Goal: Complete application form

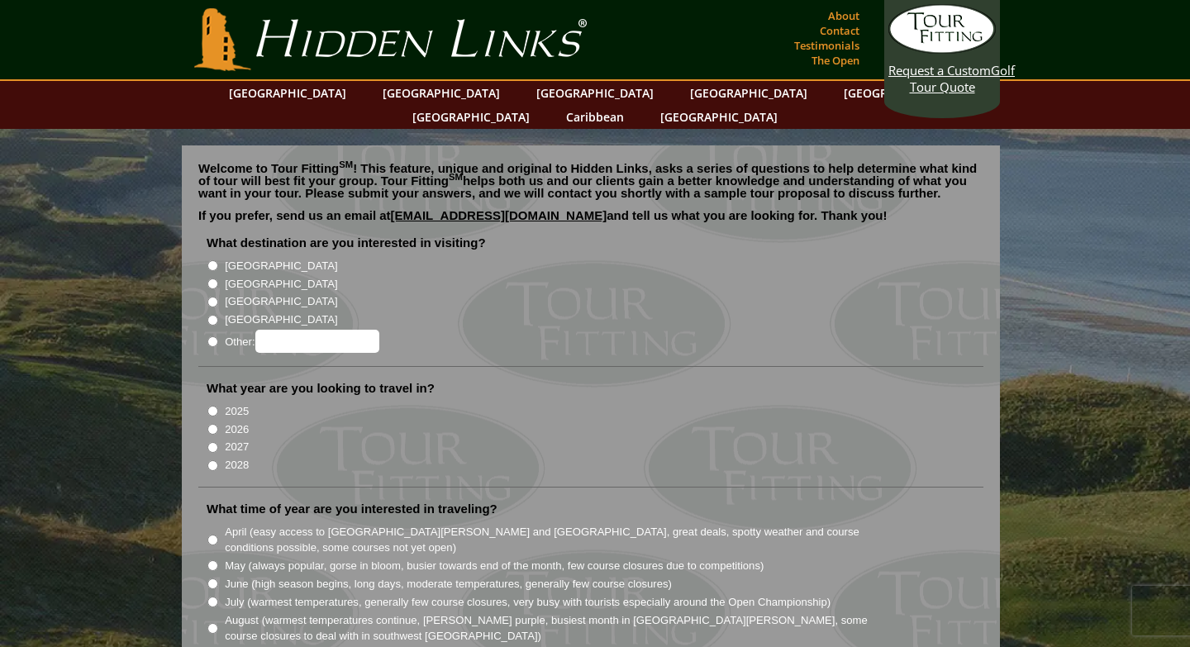
click at [211, 279] on input "[GEOGRAPHIC_DATA]" at bounding box center [213, 284] width 11 height 11
radio input "true"
click at [212, 260] on input "[GEOGRAPHIC_DATA]" at bounding box center [213, 265] width 11 height 11
radio input "true"
click at [212, 274] on li "[GEOGRAPHIC_DATA]" at bounding box center [598, 283] width 782 height 18
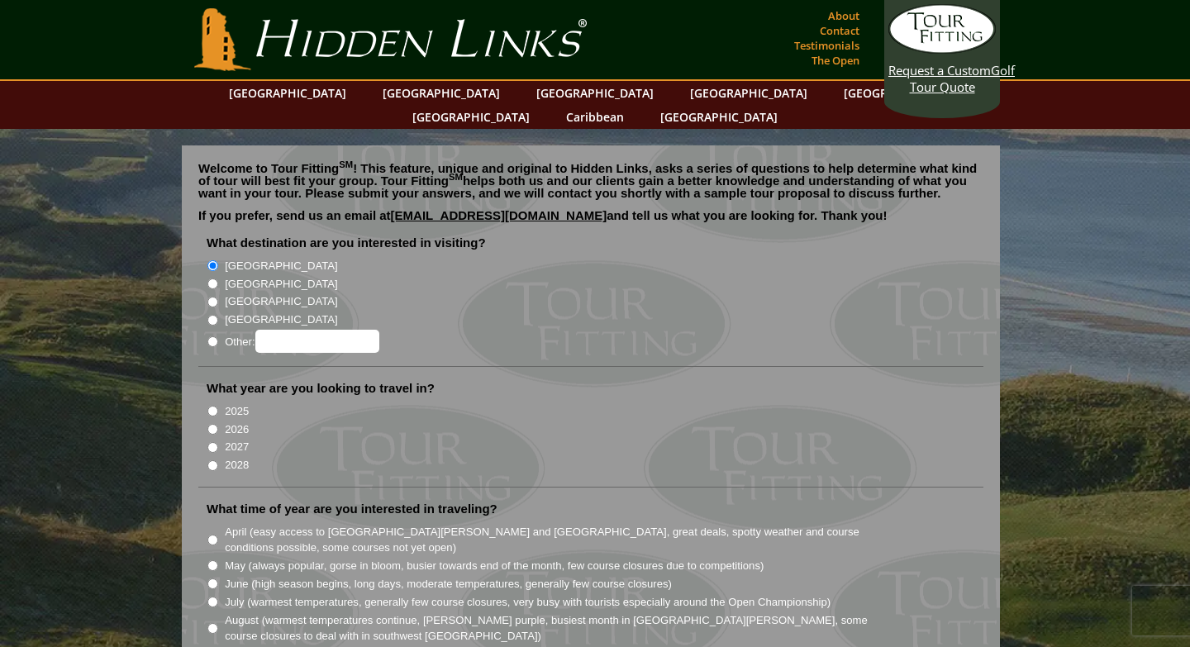
click at [212, 274] on li "[GEOGRAPHIC_DATA]" at bounding box center [598, 283] width 782 height 18
click at [210, 274] on li "[GEOGRAPHIC_DATA]" at bounding box center [598, 283] width 782 height 18
click at [213, 279] on input "[GEOGRAPHIC_DATA]" at bounding box center [213, 284] width 11 height 11
radio input "true"
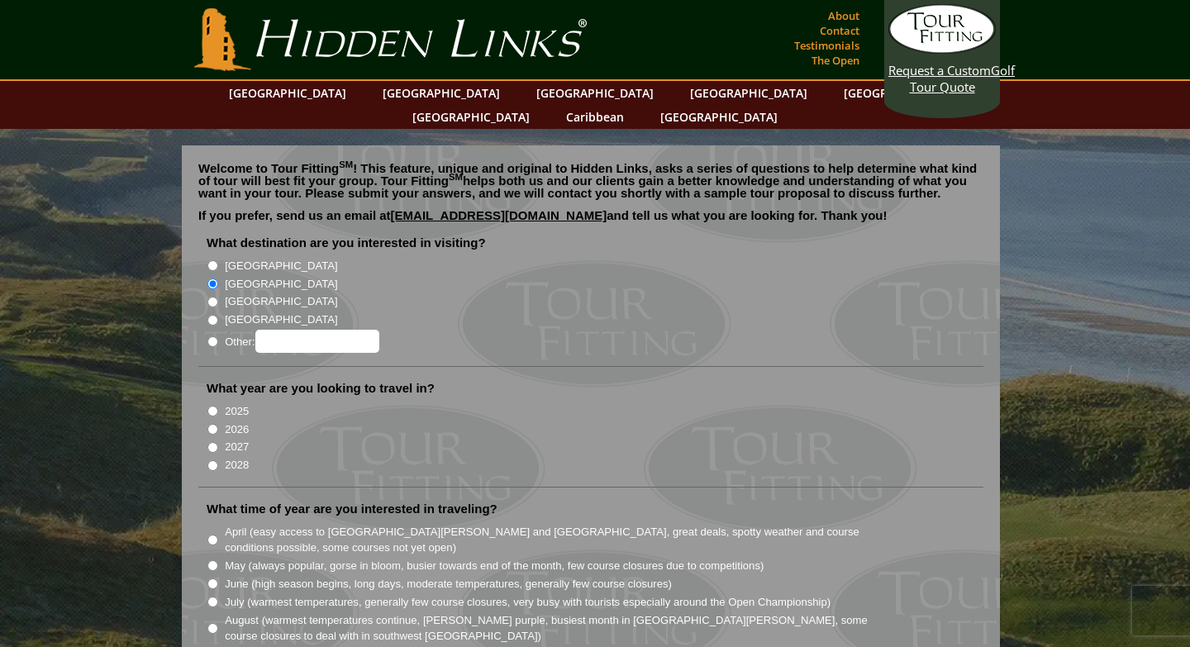
click at [212, 424] on input "2026" at bounding box center [213, 429] width 11 height 11
radio input "true"
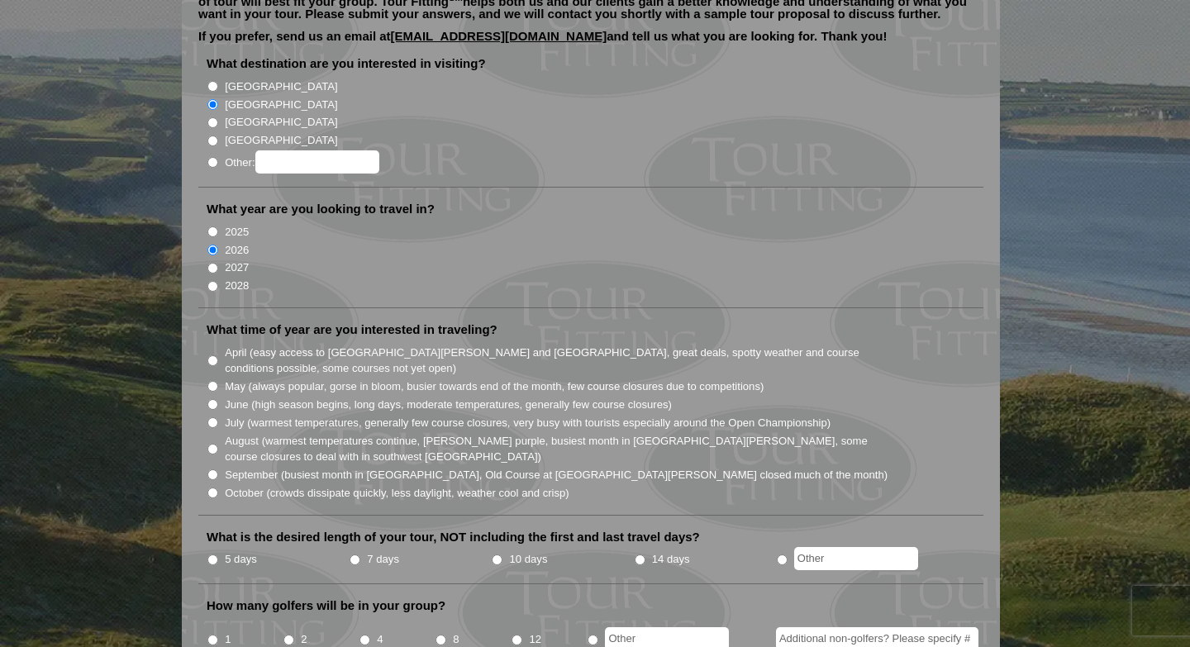
scroll to position [180, 0]
click at [214, 398] on input "June (high season begins, long days, moderate temperatures, generally few cours…" at bounding box center [213, 403] width 11 height 11
radio input "true"
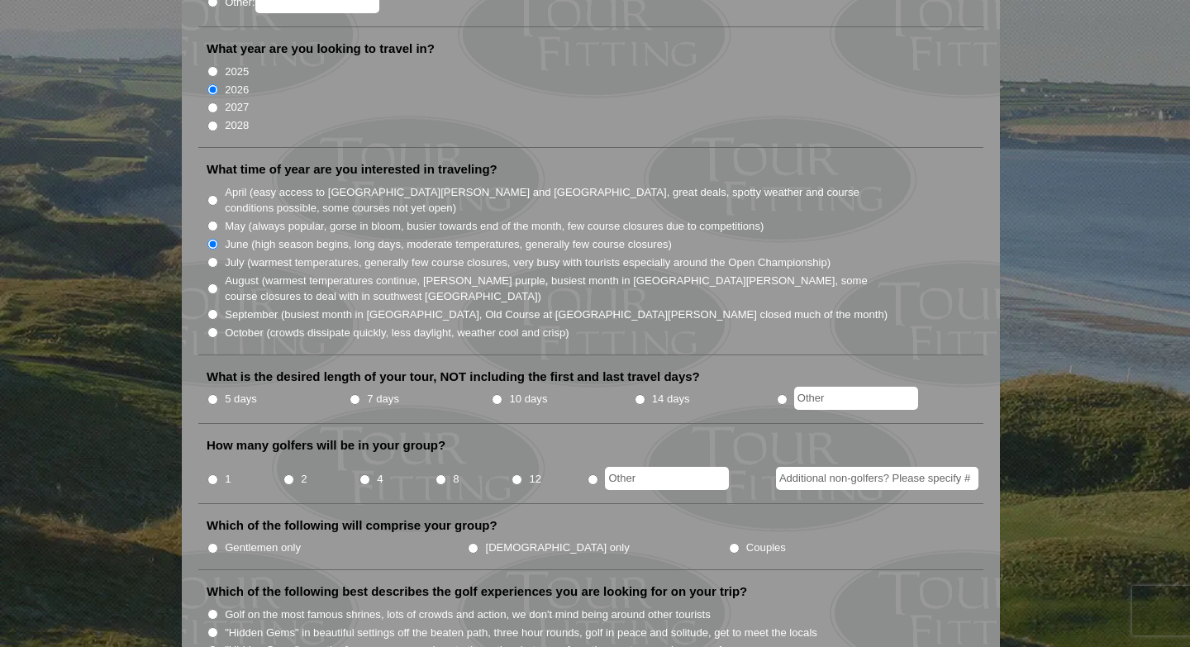
scroll to position [346, 0]
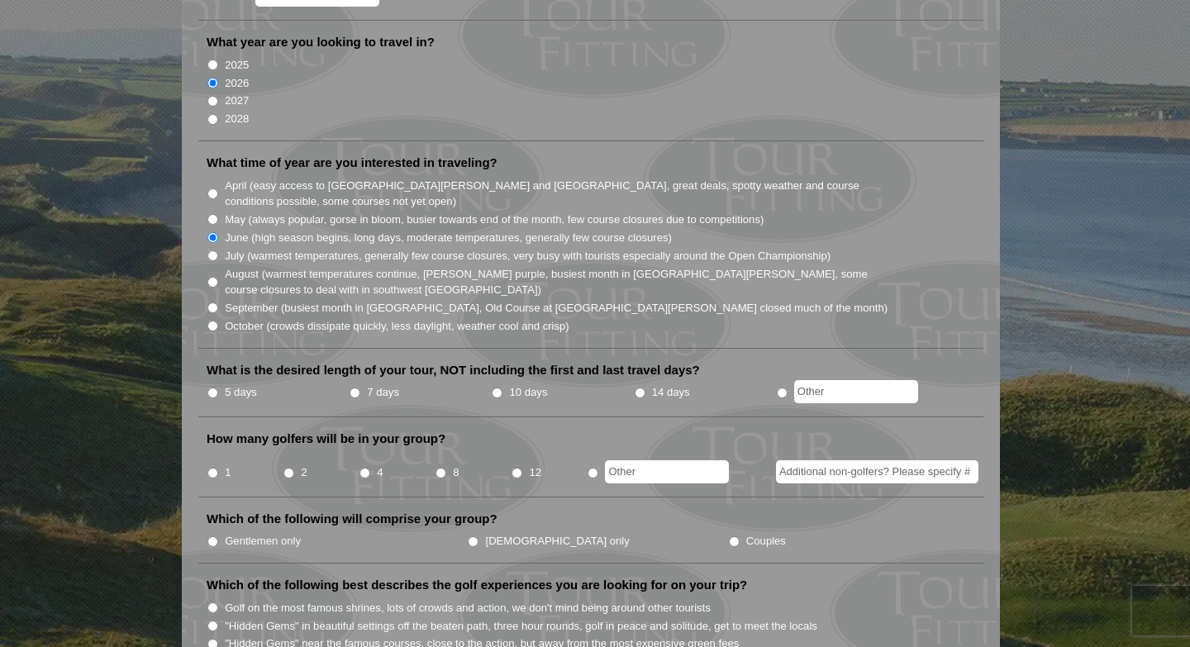
click at [217, 388] on input "5 days" at bounding box center [213, 393] width 11 height 11
radio input "true"
click at [289, 468] on input "2" at bounding box center [289, 473] width 11 height 11
radio input "true"
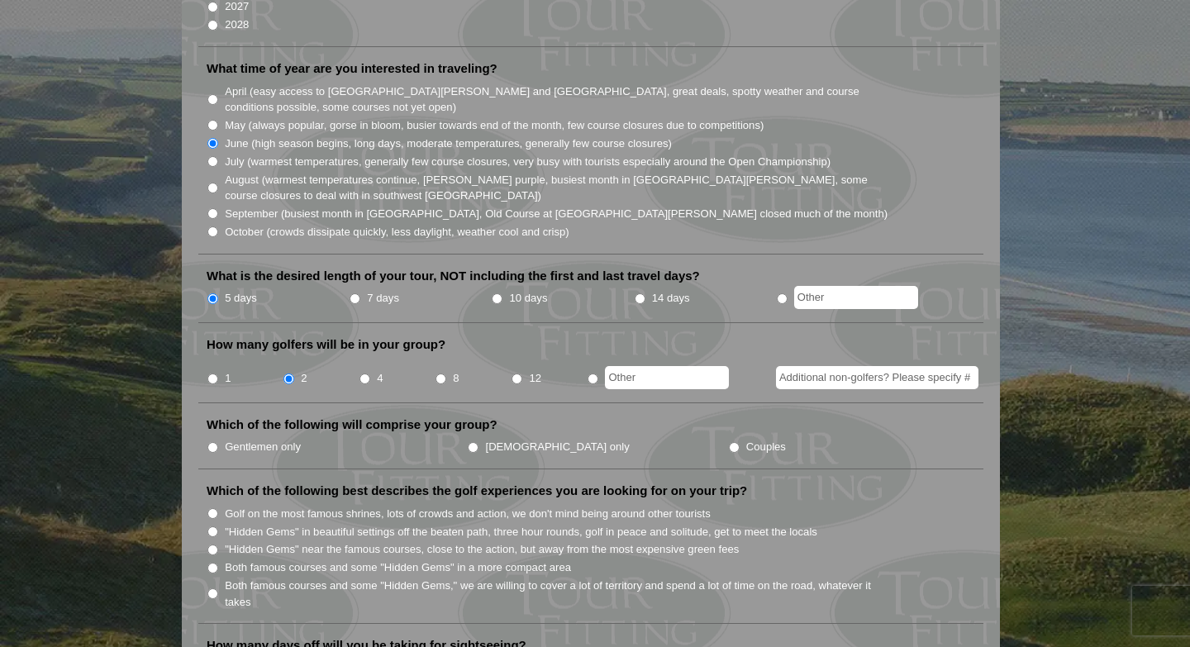
scroll to position [446, 0]
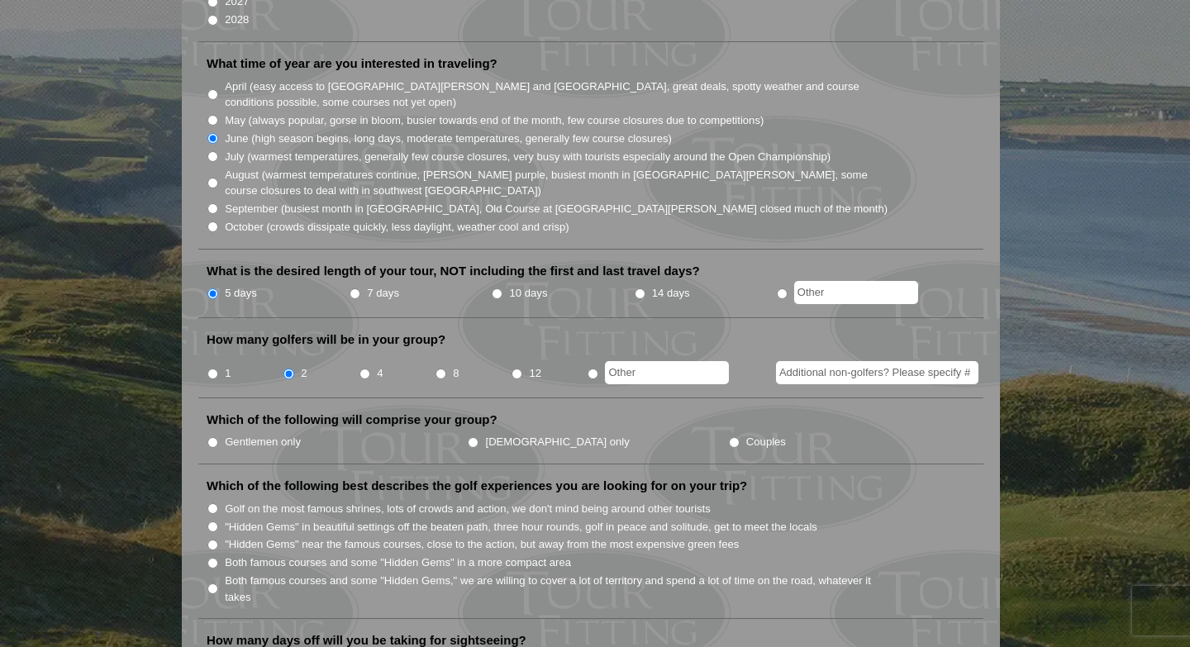
click at [729, 437] on input "Couples" at bounding box center [734, 442] width 11 height 11
radio input "true"
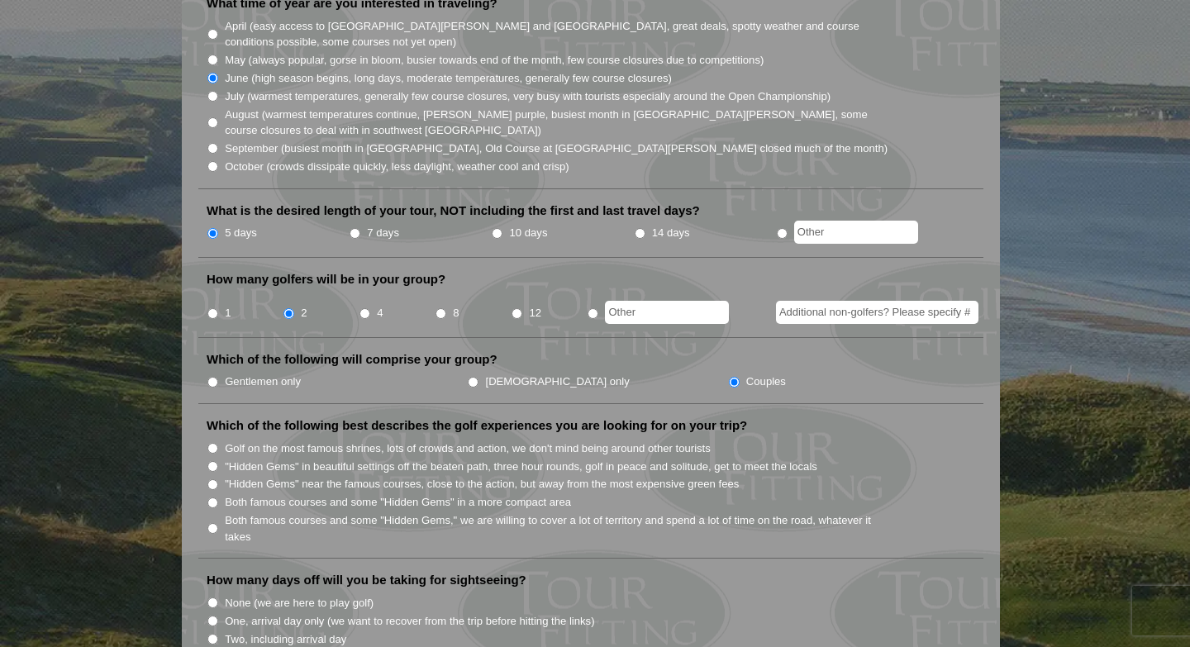
scroll to position [547, 0]
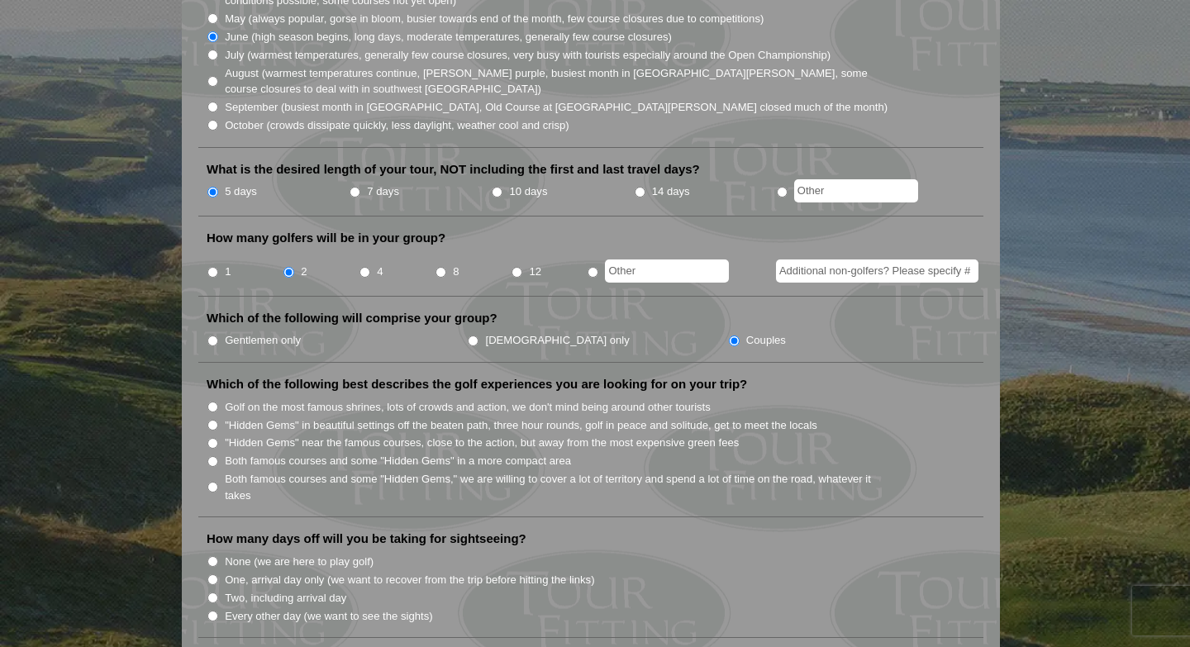
click at [211, 456] on input "Both famous courses and some "Hidden Gems" in a more compact area" at bounding box center [213, 461] width 11 height 11
radio input "true"
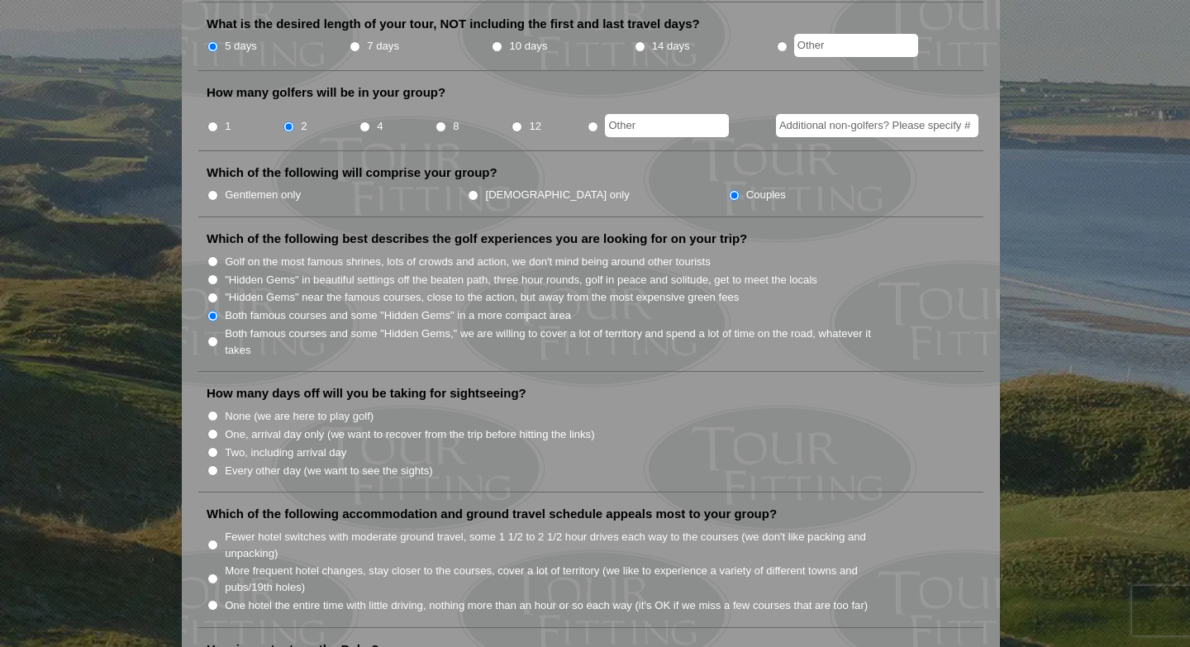
scroll to position [713, 0]
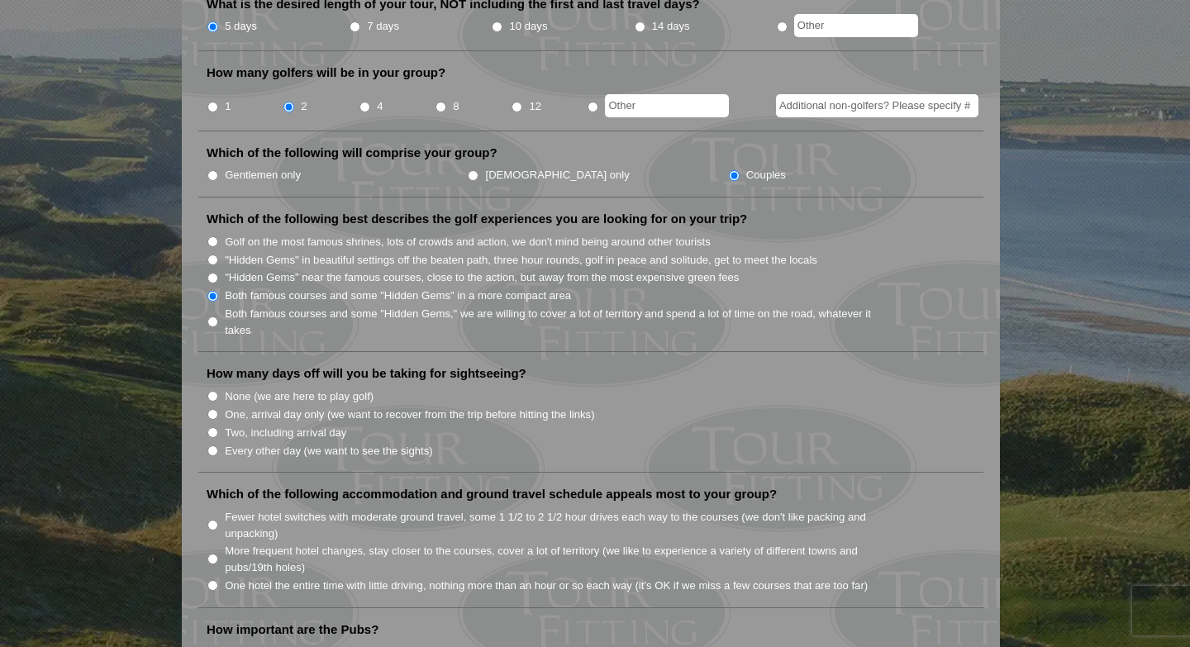
click at [213, 427] on input "Two, including arrival day" at bounding box center [213, 432] width 11 height 11
radio input "true"
click at [213, 427] on input "Two, including arrival day" at bounding box center [213, 432] width 11 height 11
click at [213, 446] on input "Every other day (we want to see the sights)" at bounding box center [213, 451] width 11 height 11
radio input "true"
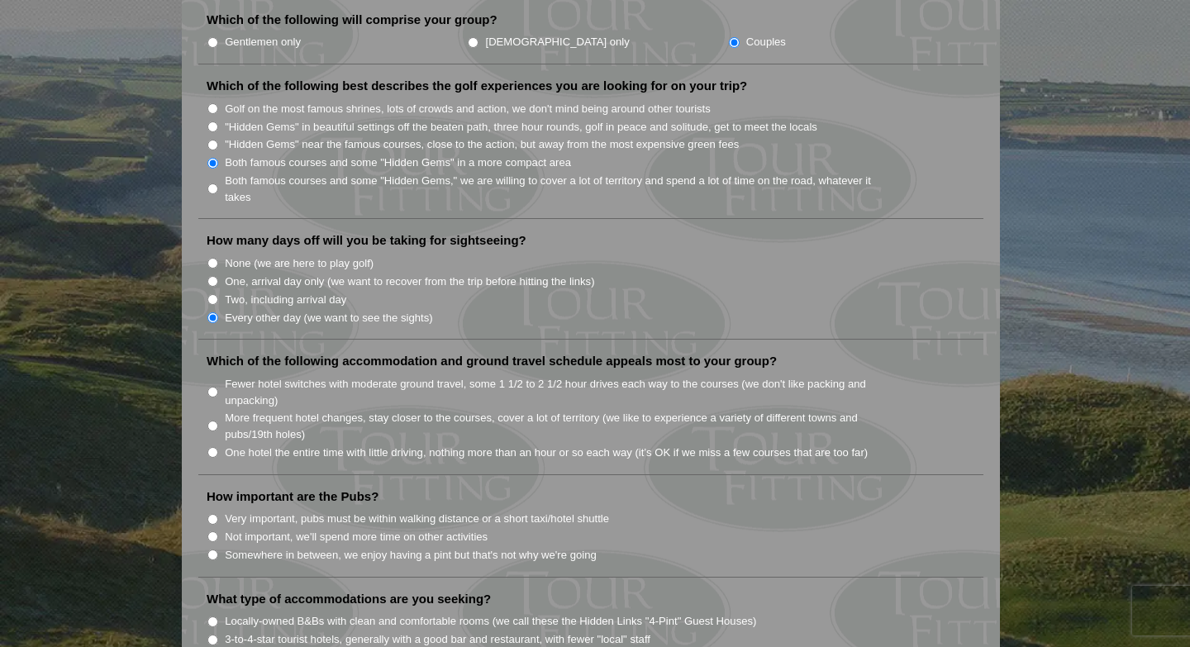
scroll to position [847, 0]
click at [214, 420] on input "More frequent hotel changes, stay closer to the courses, cover a lot of territo…" at bounding box center [213, 425] width 11 height 11
radio input "true"
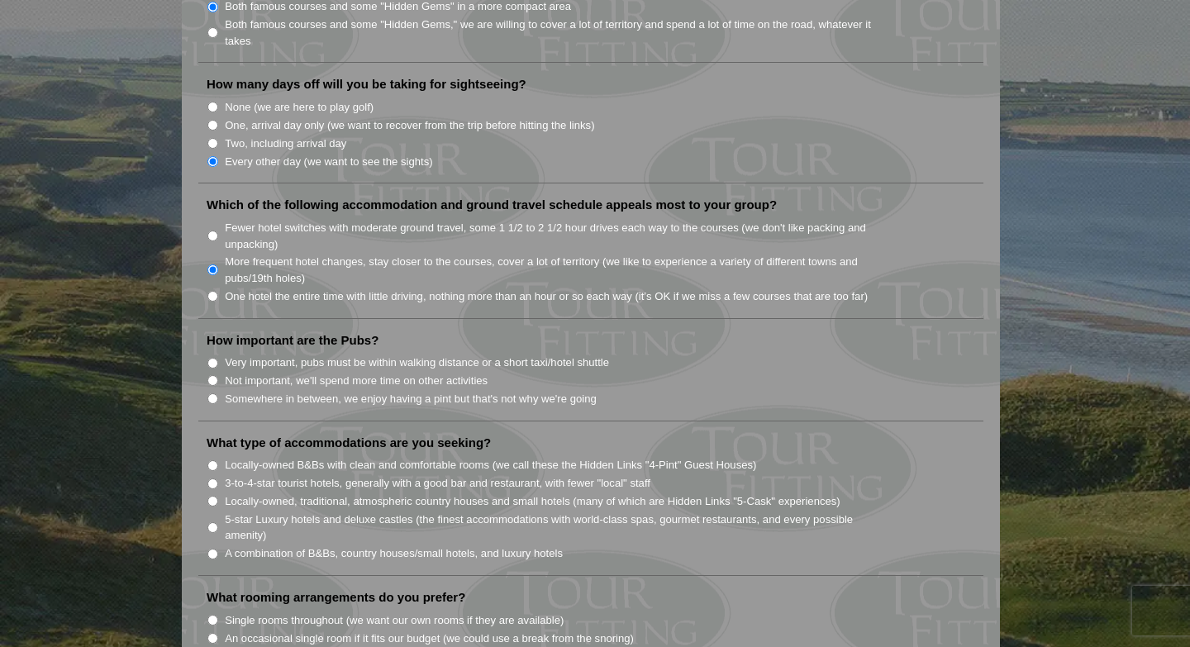
scroll to position [1004, 0]
click at [212, 356] on input "Very important, pubs must be within walking distance or a short taxi/hotel shut…" at bounding box center [213, 361] width 11 height 11
radio input "true"
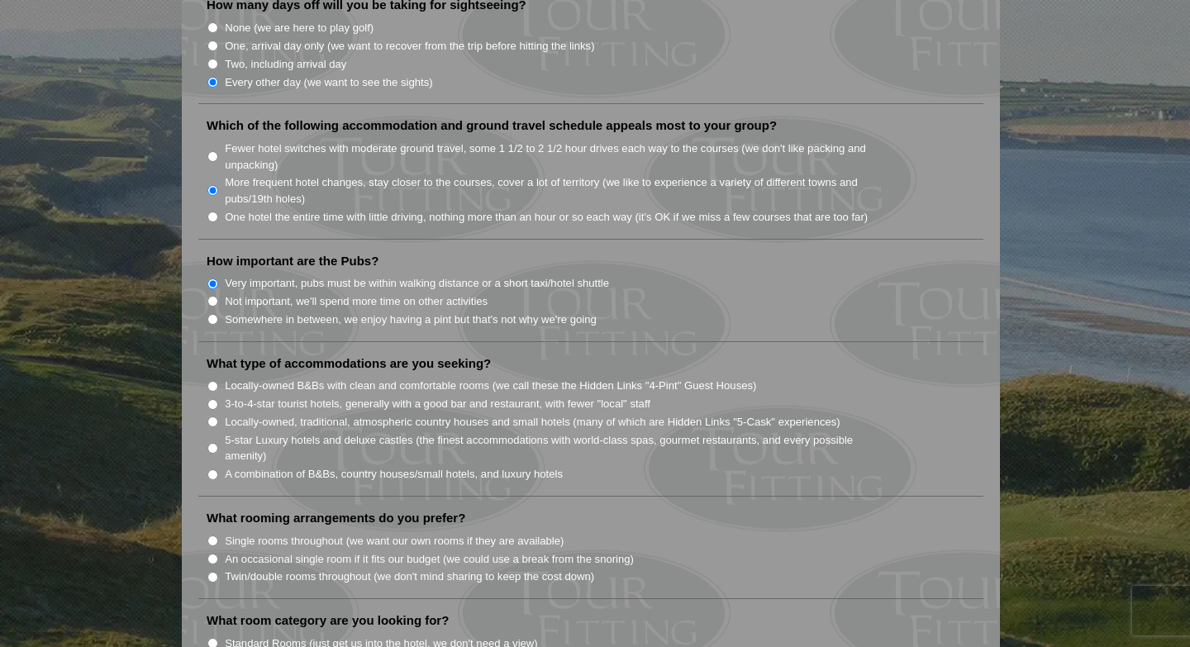
scroll to position [1082, 0]
click at [215, 416] on input "Locally-owned, traditional, atmospheric country houses and small hotels (many o…" at bounding box center [213, 421] width 11 height 11
radio input "true"
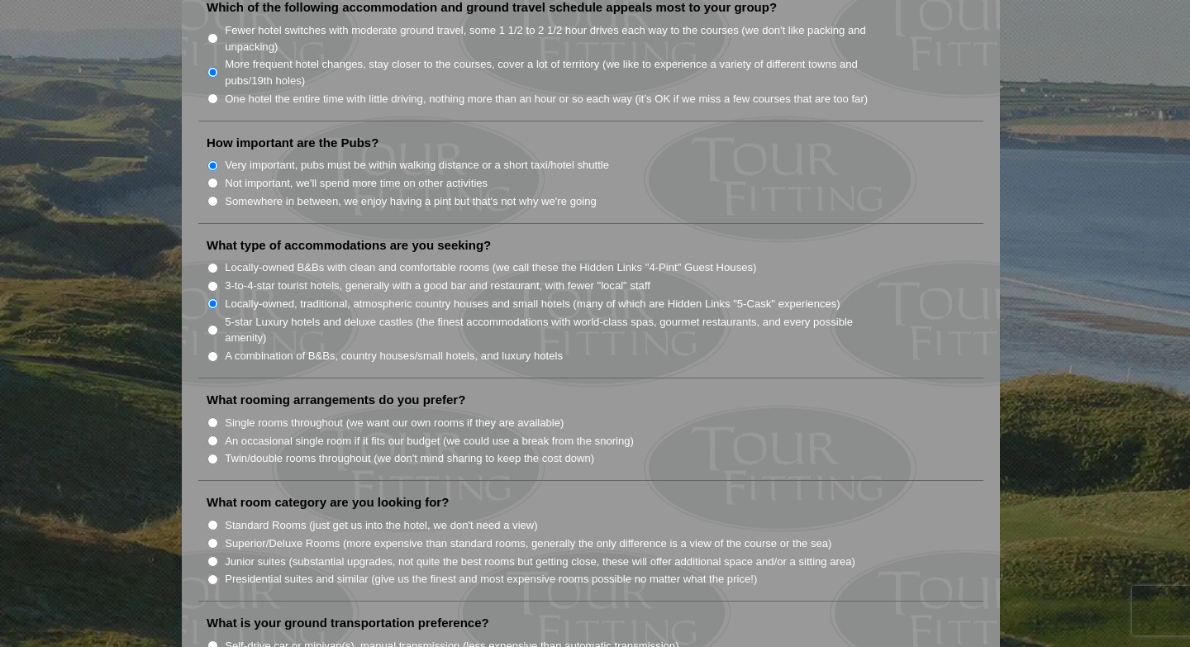
scroll to position [1219, 0]
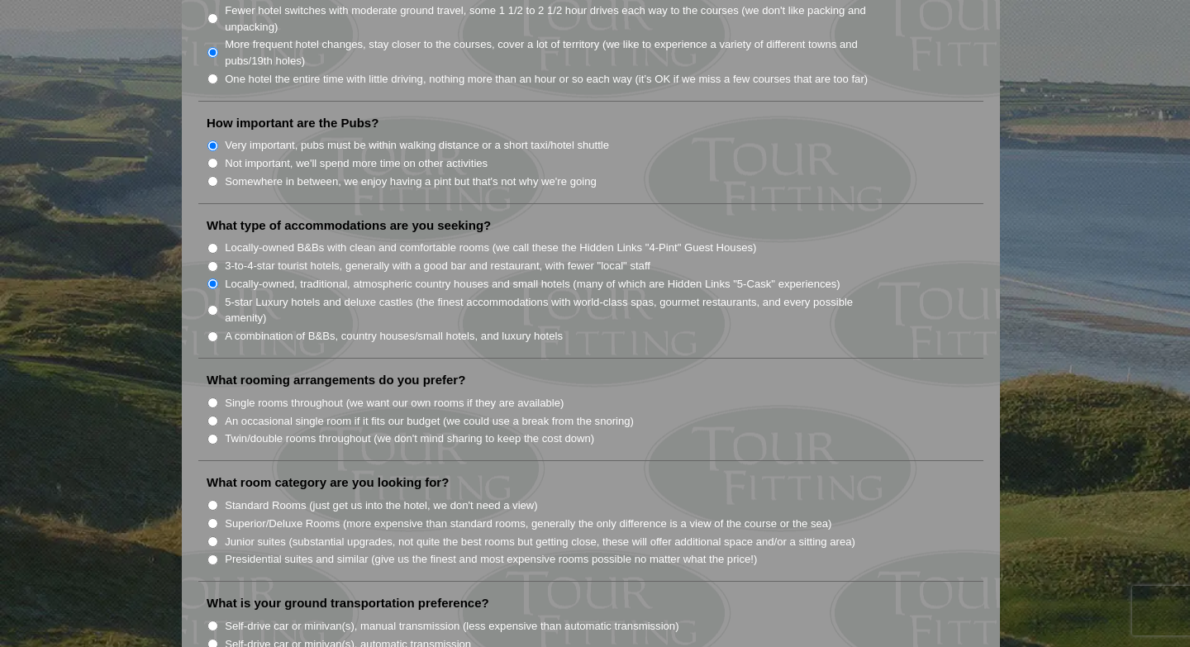
click at [214, 434] on input "Twin/double rooms throughout (we don't mind sharing to keep the cost down)" at bounding box center [213, 439] width 11 height 11
radio input "true"
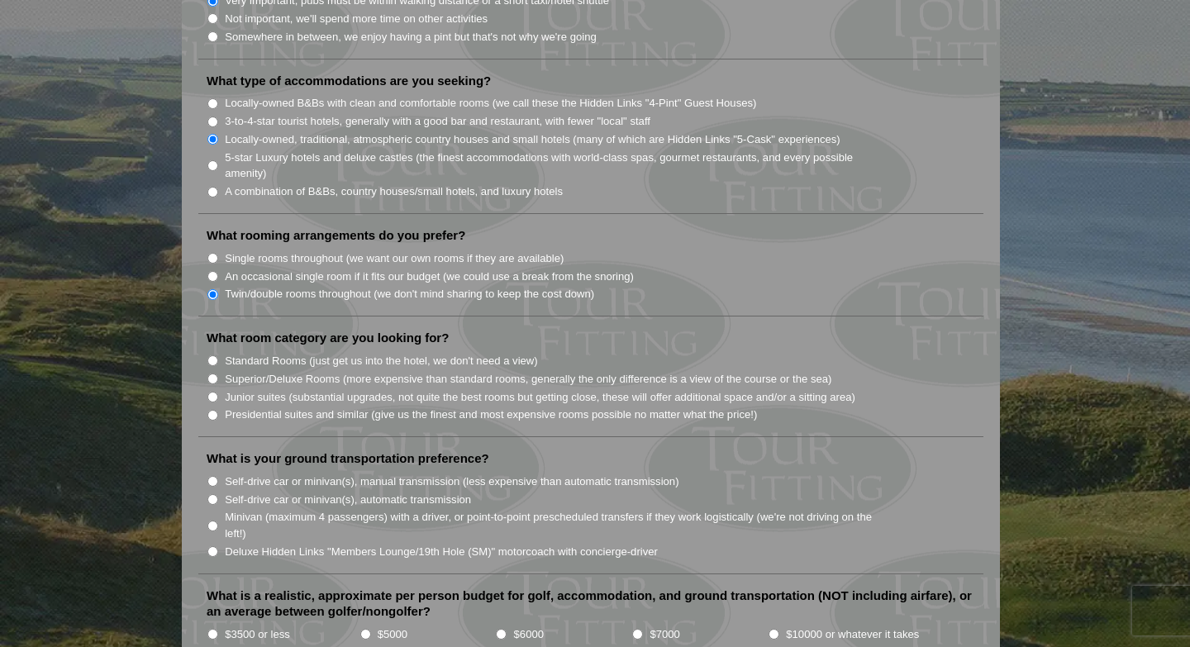
scroll to position [1366, 0]
click at [214, 372] on input "Superior/Deluxe Rooms (more expensive than standard rooms, generally the only d…" at bounding box center [213, 377] width 11 height 11
radio input "true"
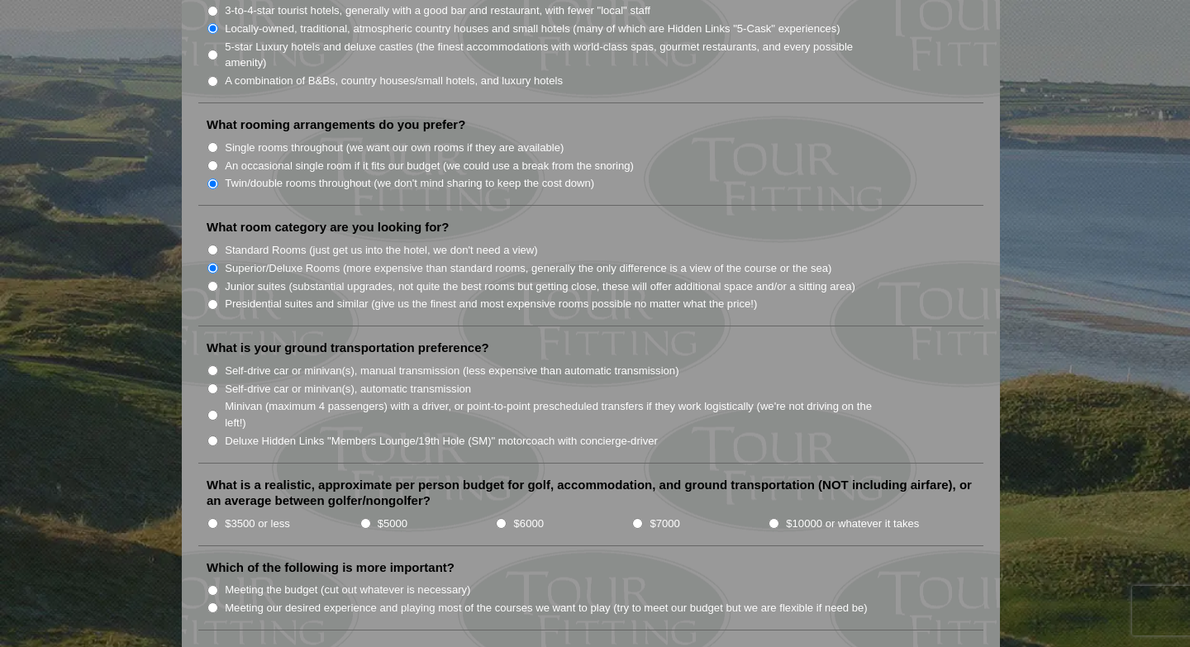
scroll to position [1492, 0]
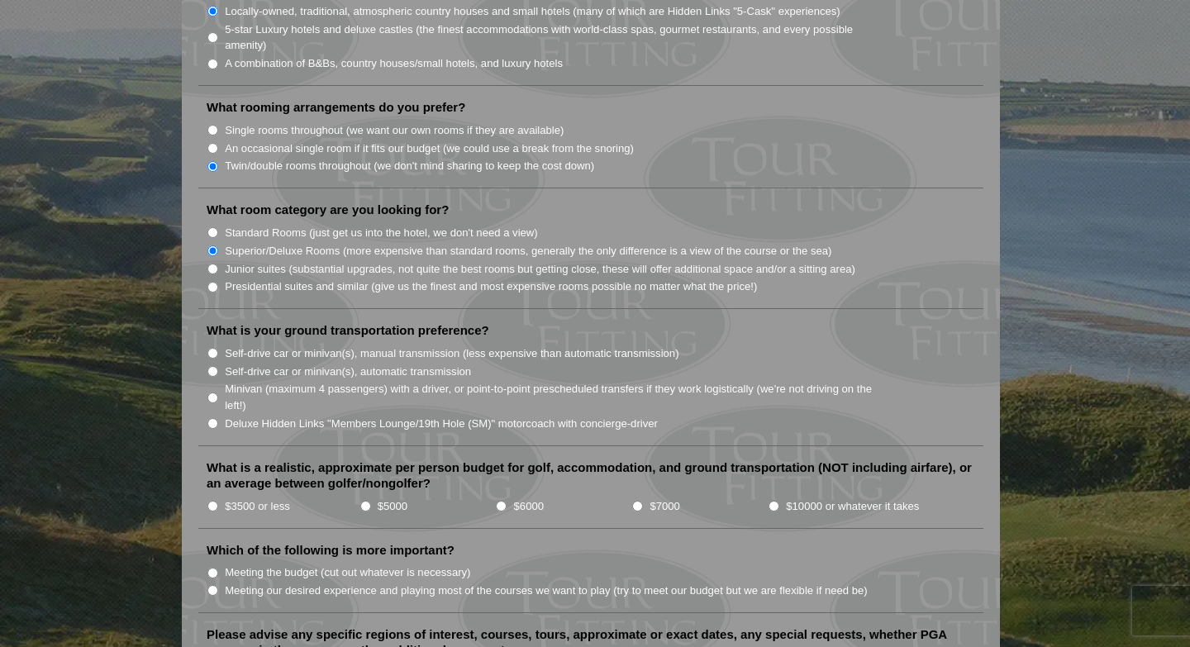
click at [216, 393] on input "Minivan (maximum 4 passengers) with a driver, or point-to-point prescheduled tr…" at bounding box center [213, 398] width 11 height 11
radio input "true"
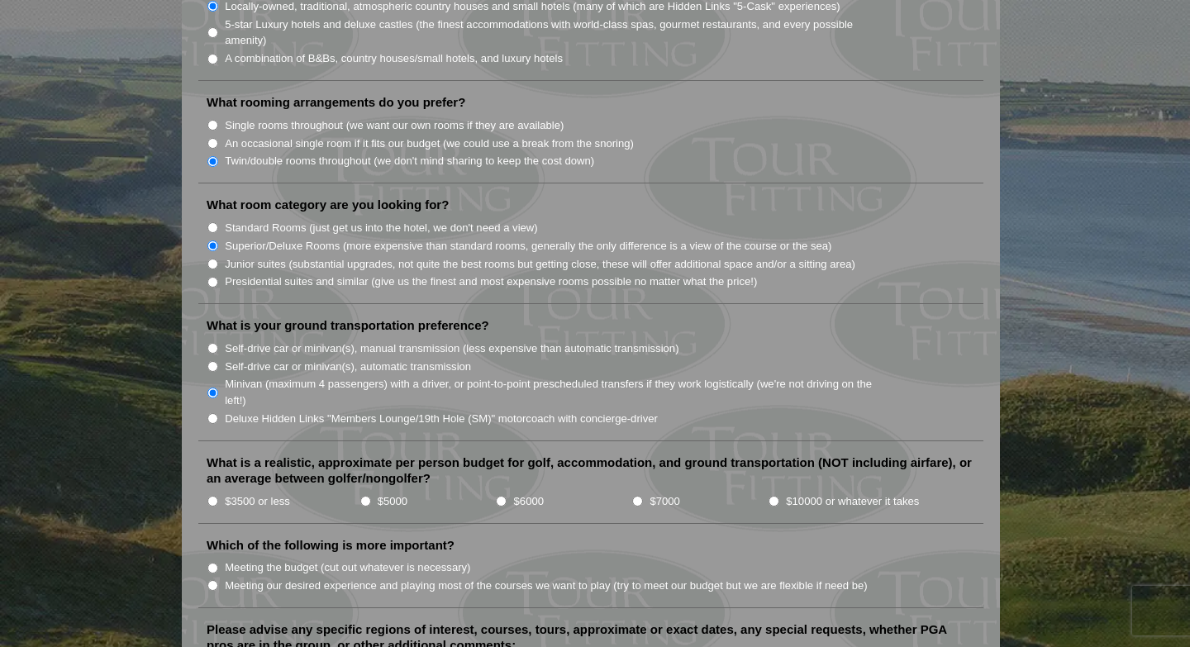
click at [213, 496] on input "$3500 or less" at bounding box center [213, 501] width 11 height 11
radio input "true"
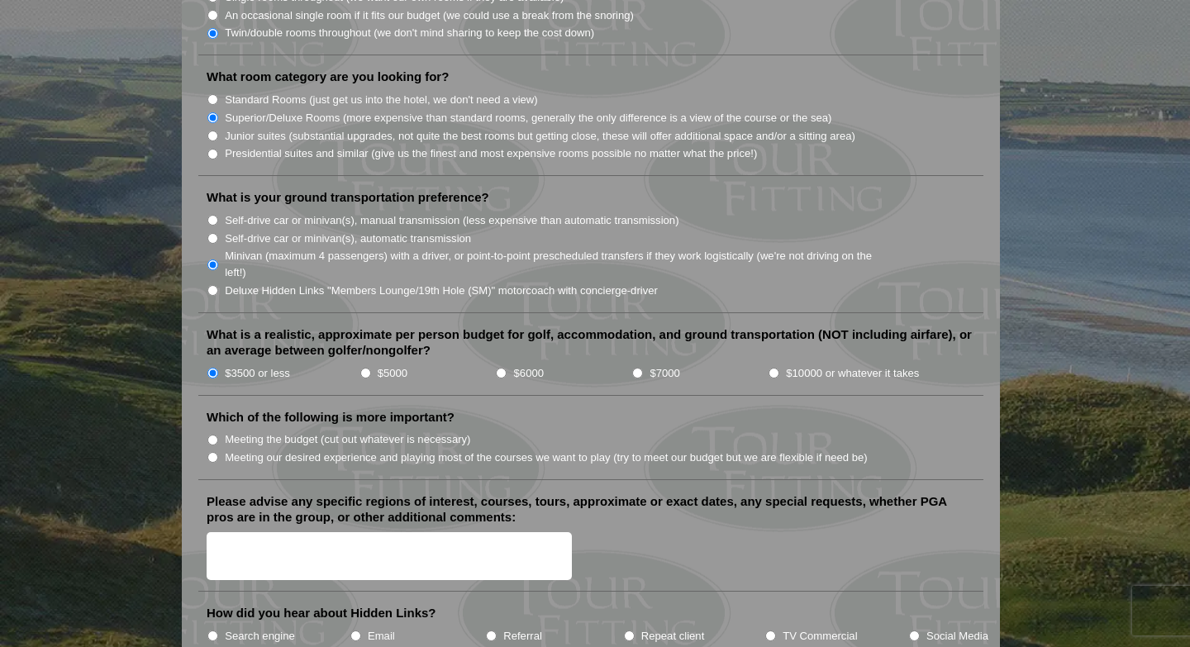
scroll to position [1668, 0]
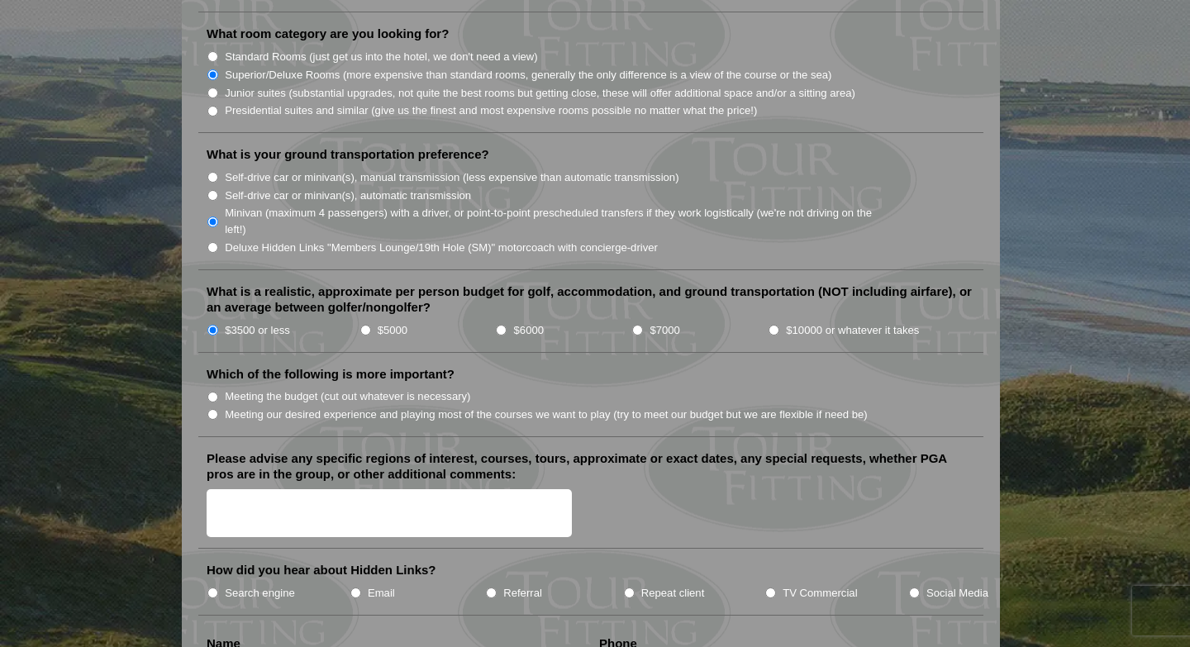
click at [214, 409] on input "Meeting our desired experience and playing most of the courses we want to play …" at bounding box center [213, 414] width 11 height 11
radio input "true"
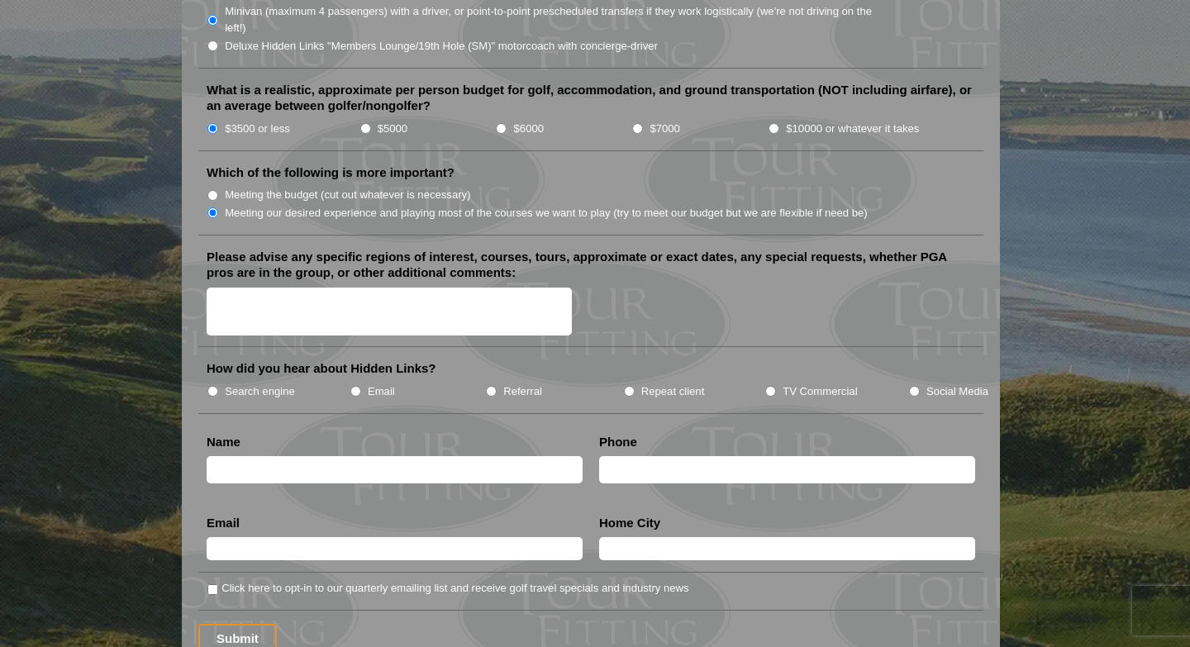
scroll to position [1896, 0]
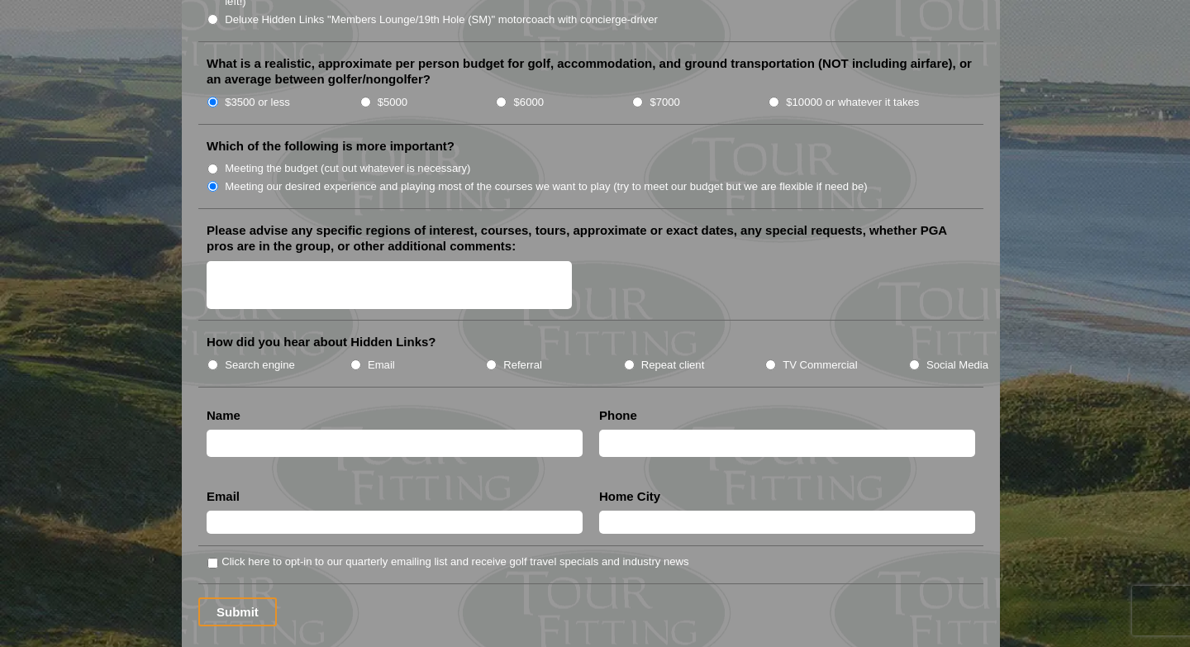
click at [213, 360] on input "Search engine" at bounding box center [213, 365] width 11 height 11
radio input "true"
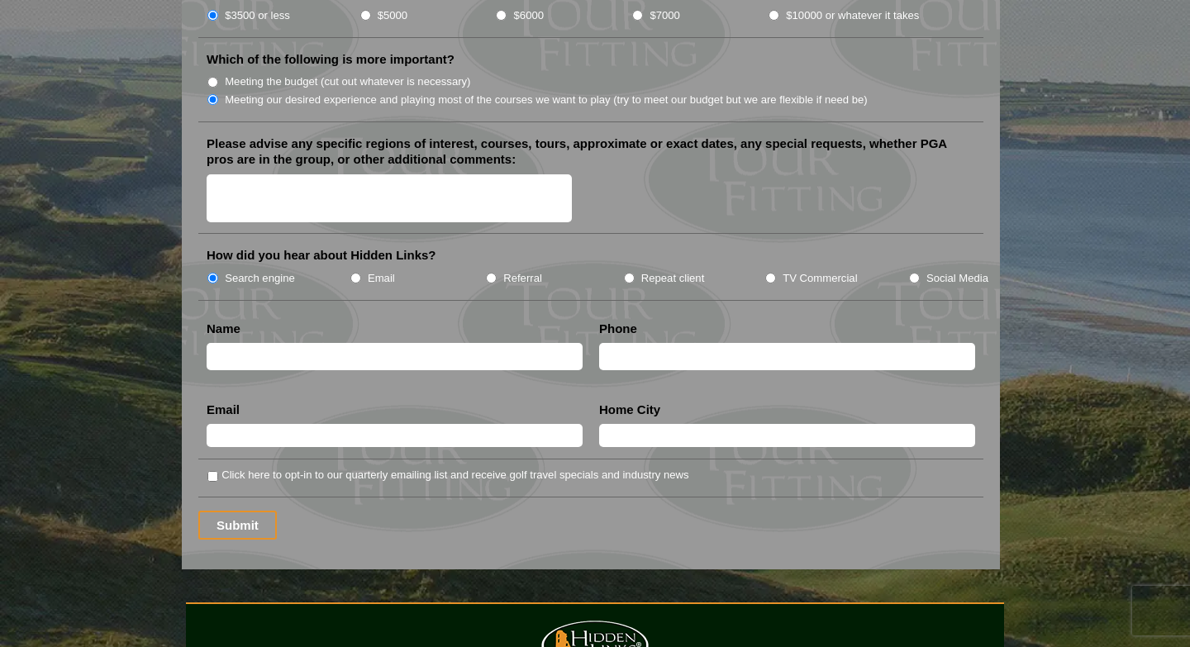
scroll to position [1984, 0]
click at [339, 342] on input "text" at bounding box center [395, 355] width 376 height 27
type input "Meredith"
type input "haferml01@gmail.com"
type input "P"
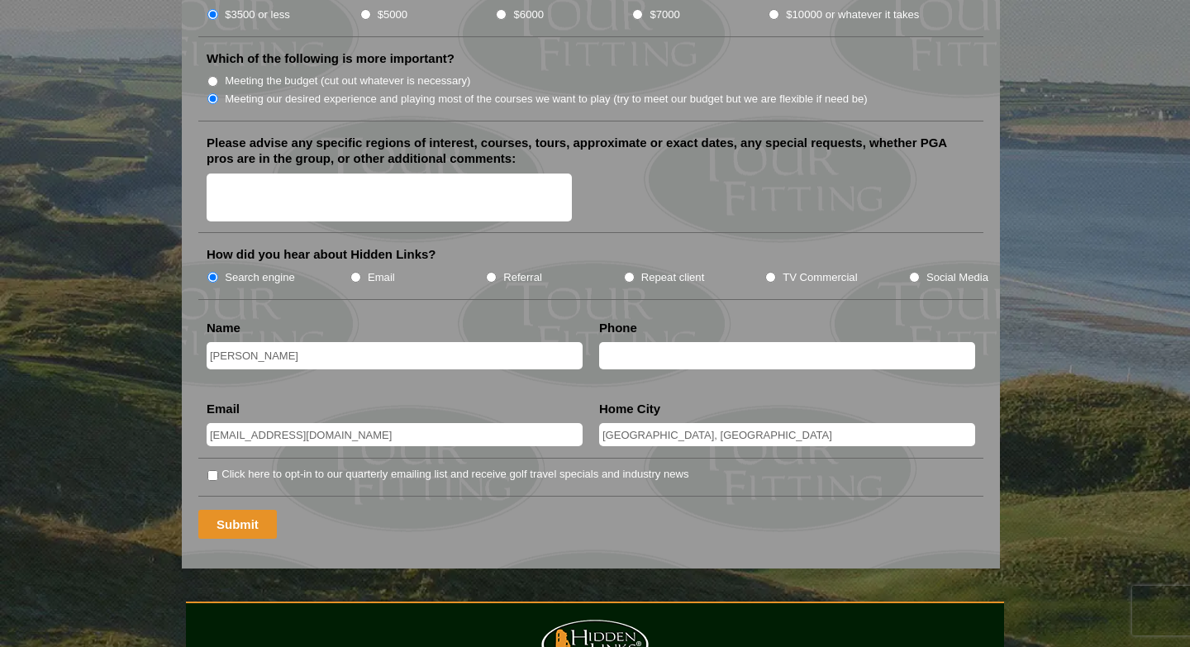
type input "Wrightsville, PA"
click at [227, 510] on input "Submit" at bounding box center [237, 524] width 79 height 29
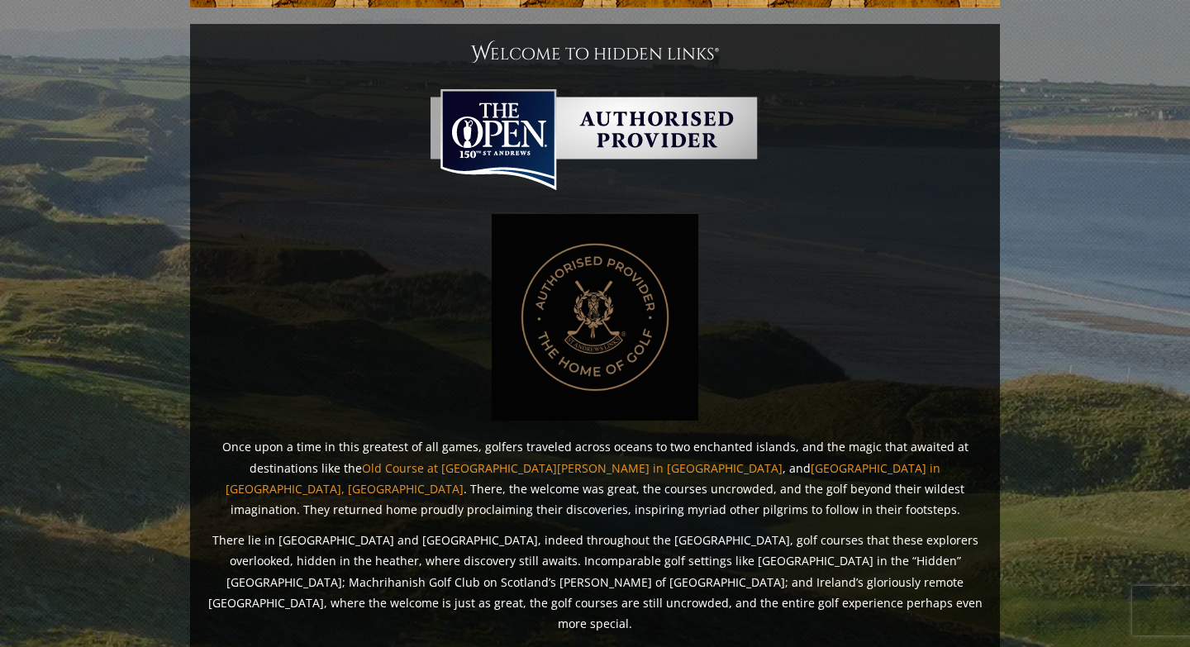
scroll to position [1352, 0]
